Goal: Task Accomplishment & Management: Use online tool/utility

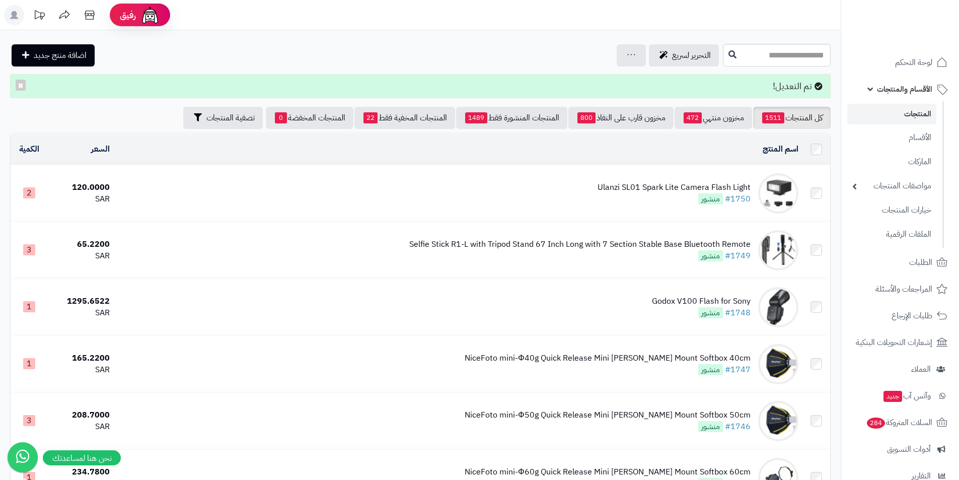
click at [900, 94] on span "الأقسام والمنتجات" at bounding box center [904, 89] width 55 height 14
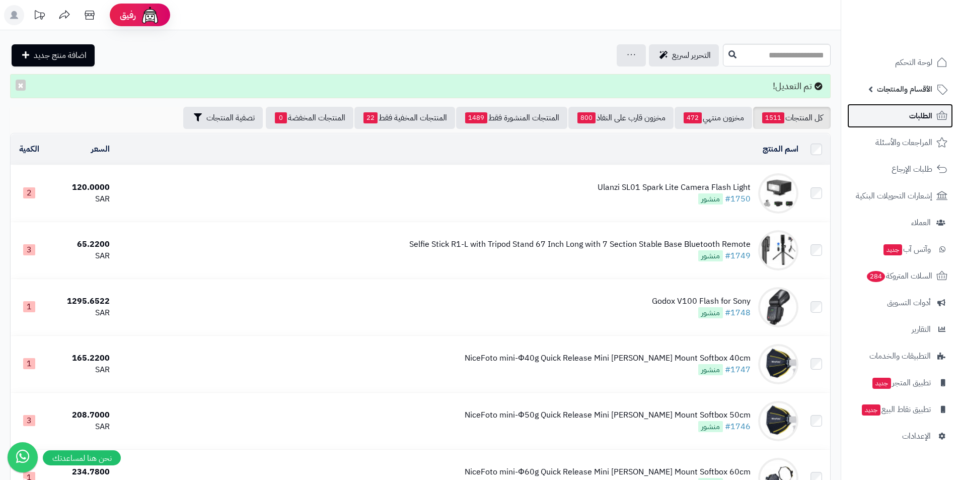
click at [910, 115] on span "الطلبات" at bounding box center [920, 116] width 23 height 14
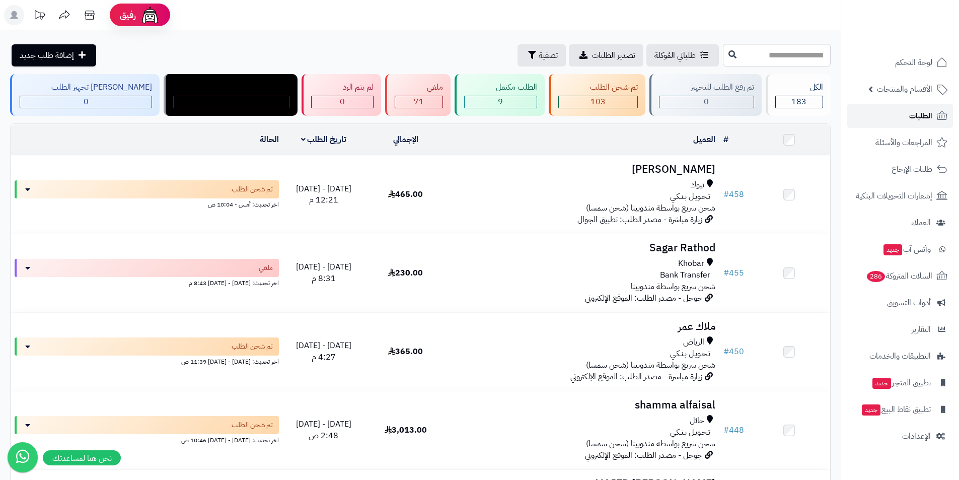
click at [919, 118] on span "الطلبات" at bounding box center [920, 116] width 23 height 14
click at [897, 93] on span "الأقسام والمنتجات" at bounding box center [904, 89] width 55 height 14
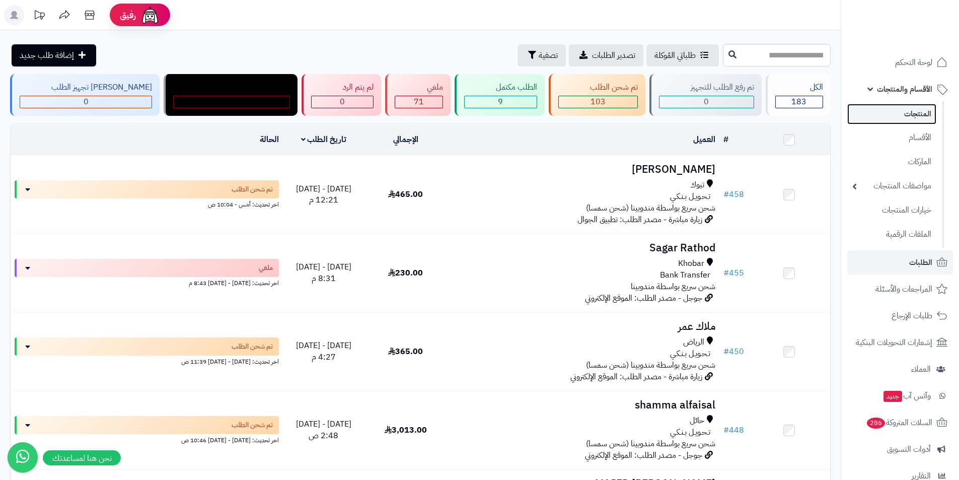
click at [904, 111] on link "المنتجات" at bounding box center [891, 114] width 89 height 21
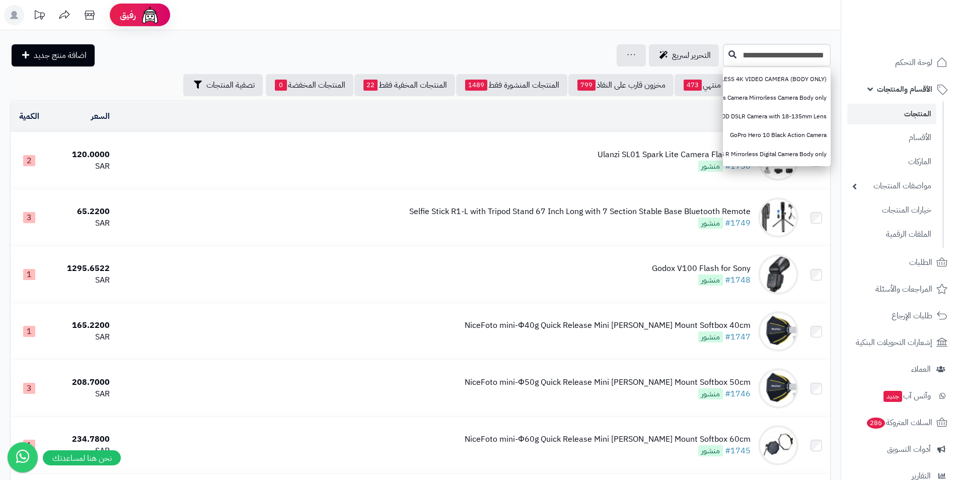
scroll to position [0, -73]
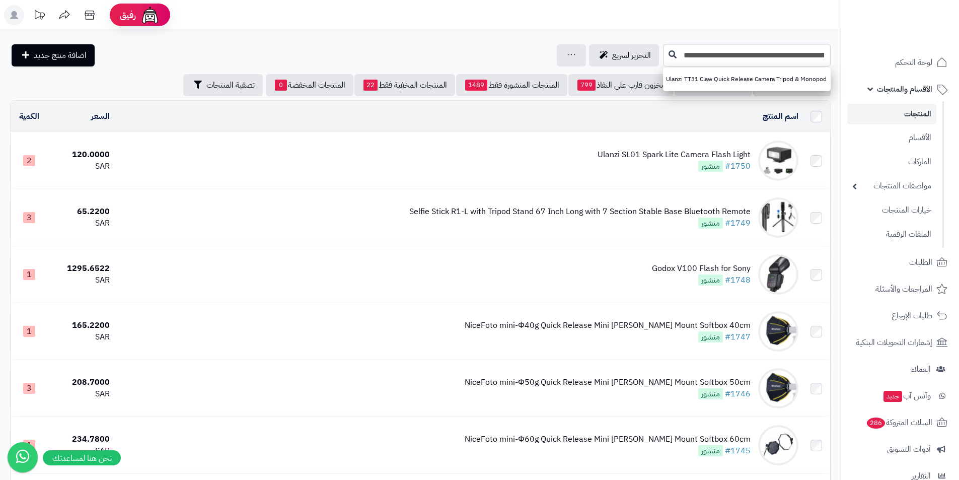
type input "**********"
click at [783, 78] on link "Ulanzi TT31 Claw Quick Release Camera Tripod & Monopod" at bounding box center [747, 79] width 168 height 19
